Goal: Navigation & Orientation: Find specific page/section

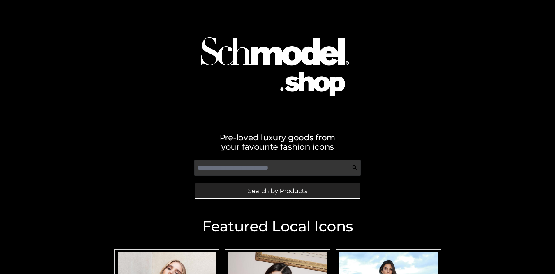
click at [277, 191] on span "Search by Products" at bounding box center [277, 191] width 59 height 6
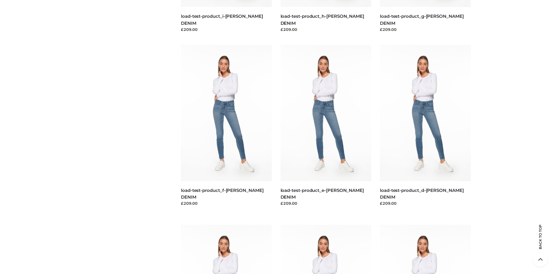
scroll to position [1223, 0]
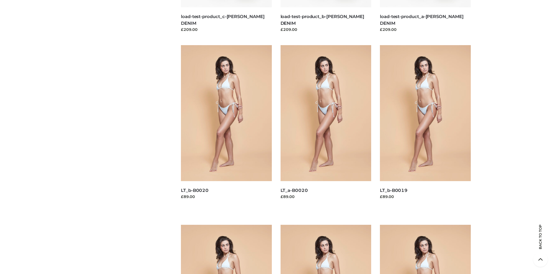
scroll to position [50, 0]
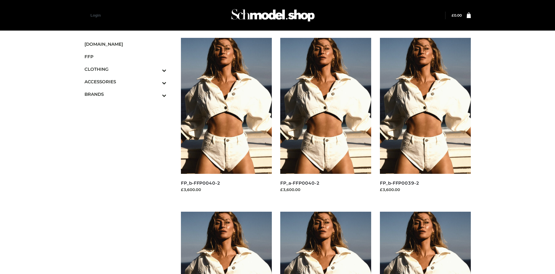
scroll to position [274, 0]
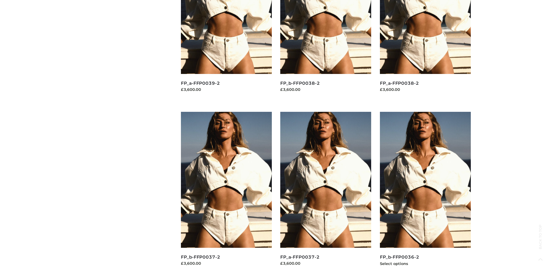
click at [425, 193] on img at bounding box center [425, 180] width 91 height 136
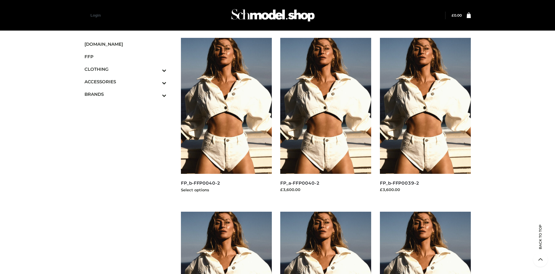
click at [226, 119] on img at bounding box center [226, 106] width 91 height 136
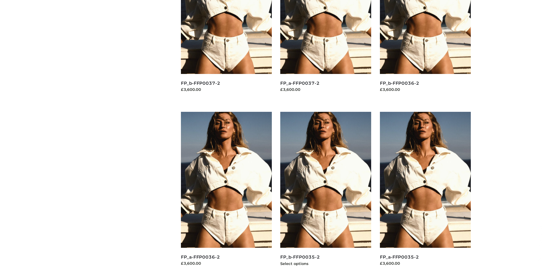
click at [326, 193] on img at bounding box center [325, 180] width 91 height 136
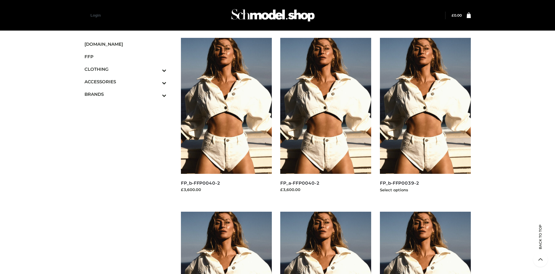
click at [425, 119] on img at bounding box center [425, 106] width 91 height 136
click at [156, 69] on icon "Toggle Submenu" at bounding box center [133, 70] width 65 height 7
click at [0, 0] on span "DRESSES" at bounding box center [0, 0] width 0 height 0
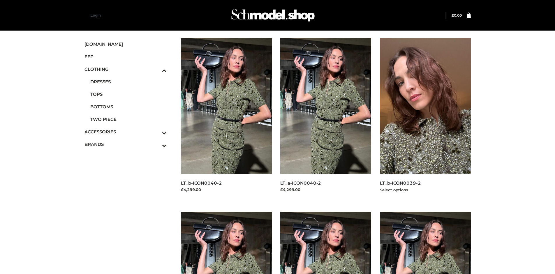
click at [425, 119] on img at bounding box center [425, 106] width 91 height 136
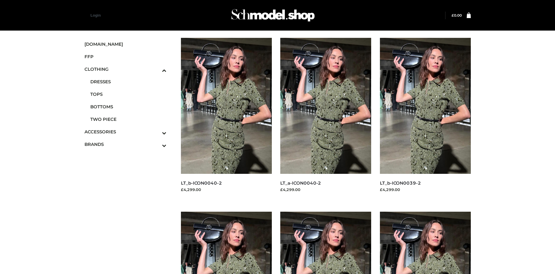
scroll to position [448, 0]
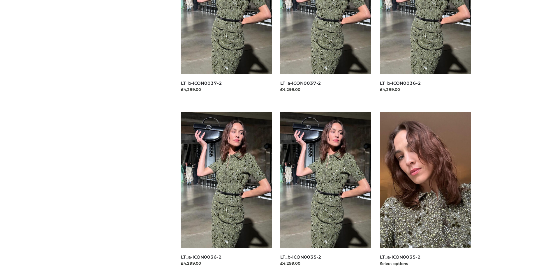
click at [425, 193] on img at bounding box center [425, 180] width 91 height 136
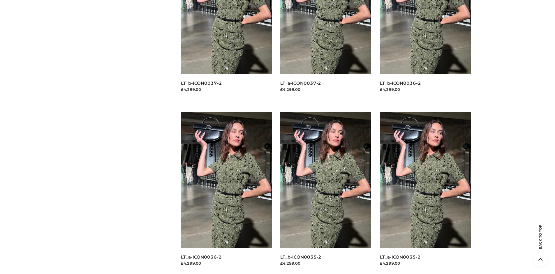
scroll to position [0, 0]
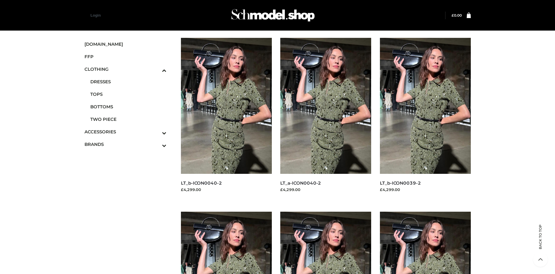
scroll to position [448, 0]
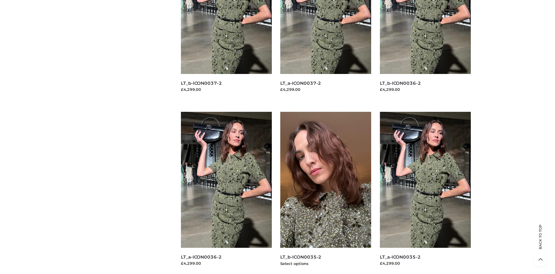
click at [326, 193] on img at bounding box center [325, 180] width 91 height 136
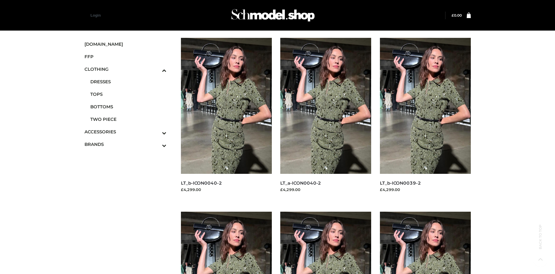
click at [0, 0] on span "OPP SWIMWEAR" at bounding box center [0, 0] width 0 height 0
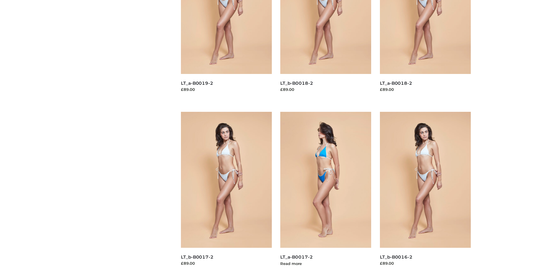
click at [326, 193] on img at bounding box center [325, 180] width 91 height 136
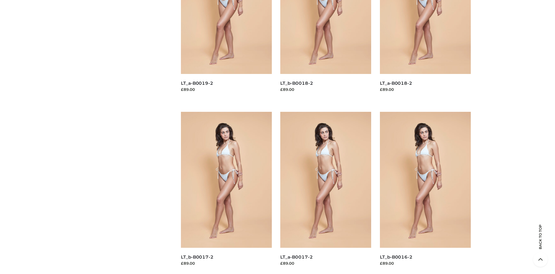
scroll to position [0, 0]
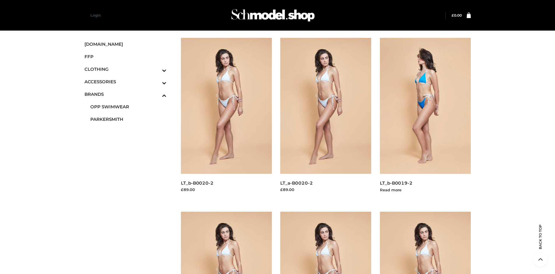
click at [425, 119] on img at bounding box center [425, 106] width 91 height 136
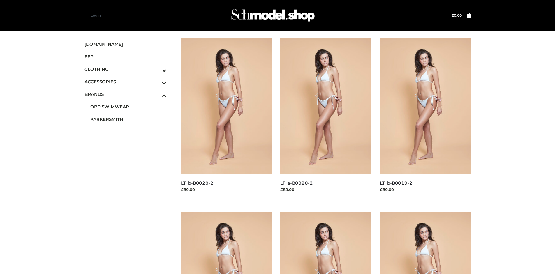
click at [156, 82] on icon "Toggle Submenu" at bounding box center [133, 83] width 65 height 7
click at [0, 0] on span "BAGS" at bounding box center [0, 0] width 0 height 0
